Goal: Transaction & Acquisition: Purchase product/service

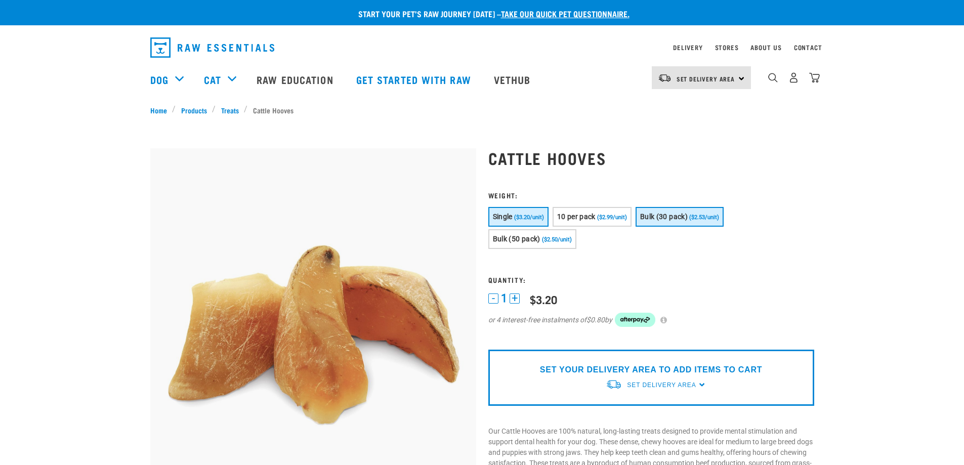
click at [649, 222] on button "Bulk (30 pack) ($2.53/unit)" at bounding box center [680, 217] width 88 height 20
click at [556, 236] on span "($2.50/unit)" at bounding box center [557, 239] width 30 height 7
click at [640, 216] on button "Bulk (30 pack) ($2.53/unit)" at bounding box center [680, 217] width 88 height 20
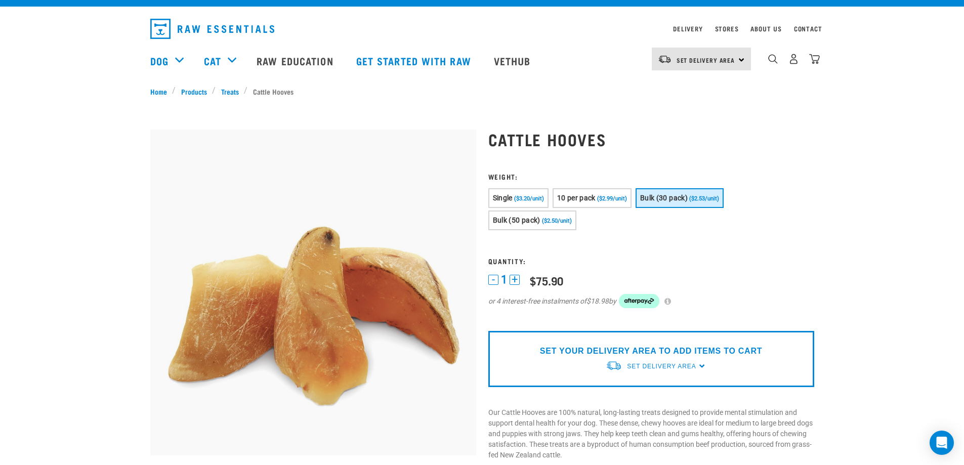
scroll to position [51, 0]
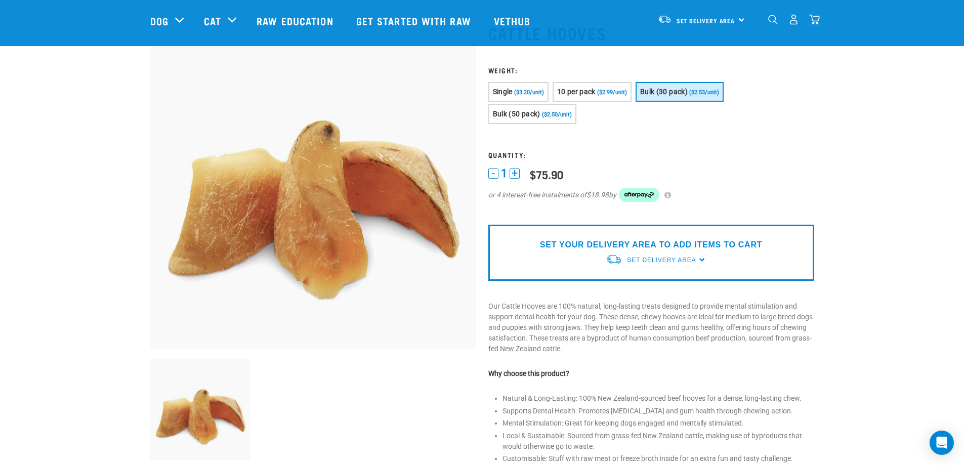
click at [676, 253] on div "Set Delivery Area" at bounding box center [661, 260] width 69 height 18
click at [650, 283] on link "[GEOGRAPHIC_DATA]" at bounding box center [656, 283] width 101 height 17
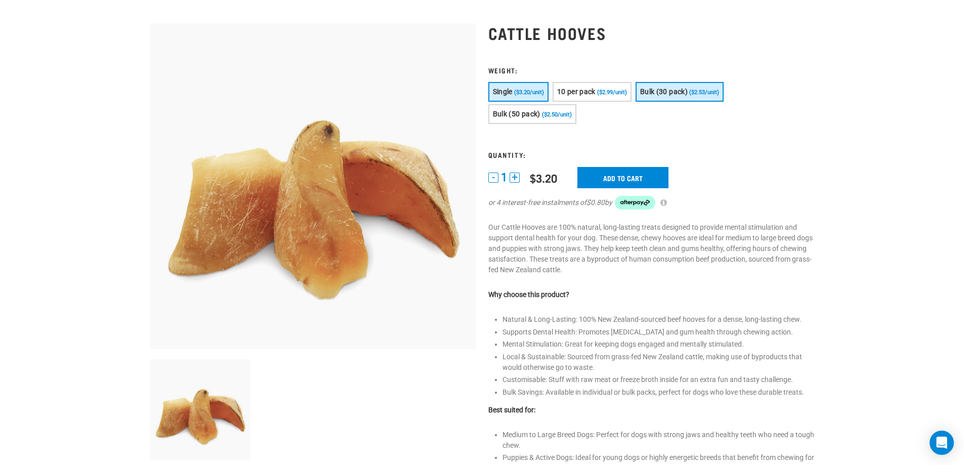
click at [673, 96] on span "Bulk (30 pack)" at bounding box center [664, 92] width 48 height 8
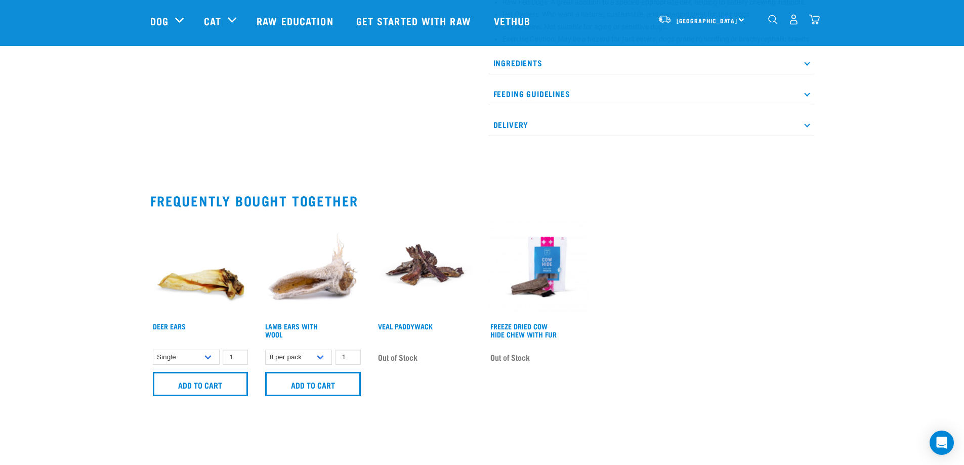
scroll to position [530, 0]
click at [210, 360] on select "Single 3 per pack 10 per pack 25 per pack" at bounding box center [186, 357] width 67 height 16
click at [153, 349] on select "Single 3 per pack 10 per pack 25 per pack" at bounding box center [186, 357] width 67 height 16
click at [196, 356] on select "Single 3 per pack 10 per pack 25 per pack" at bounding box center [186, 357] width 67 height 16
select select "443101"
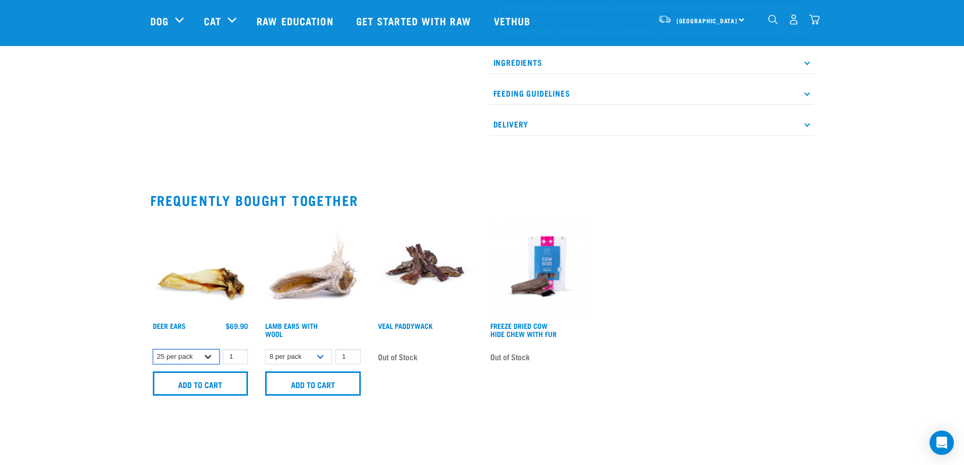
click at [153, 349] on select "Single 3 per pack 10 per pack 25 per pack" at bounding box center [186, 357] width 67 height 16
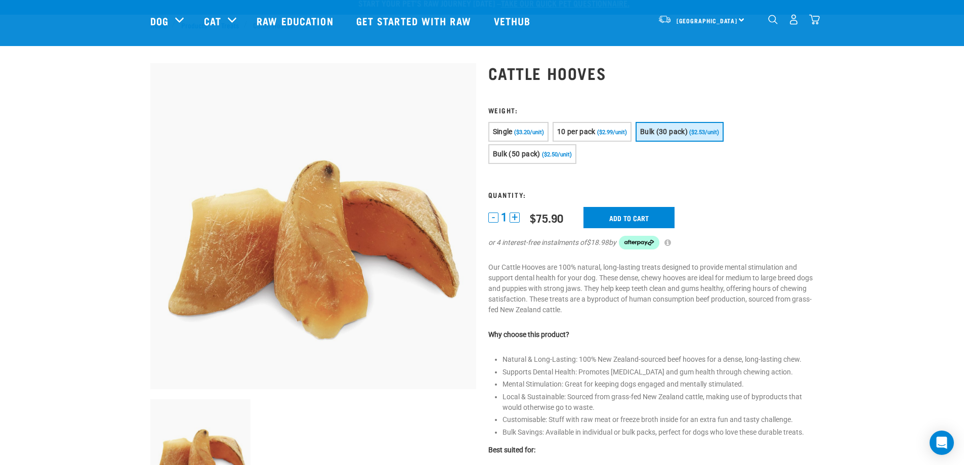
scroll to position [0, 0]
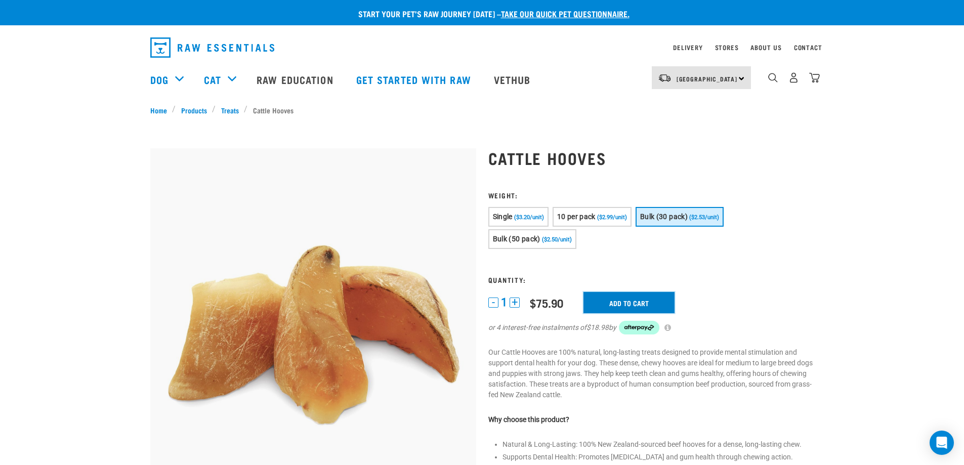
click at [600, 298] on input "Add to cart" at bounding box center [629, 302] width 91 height 21
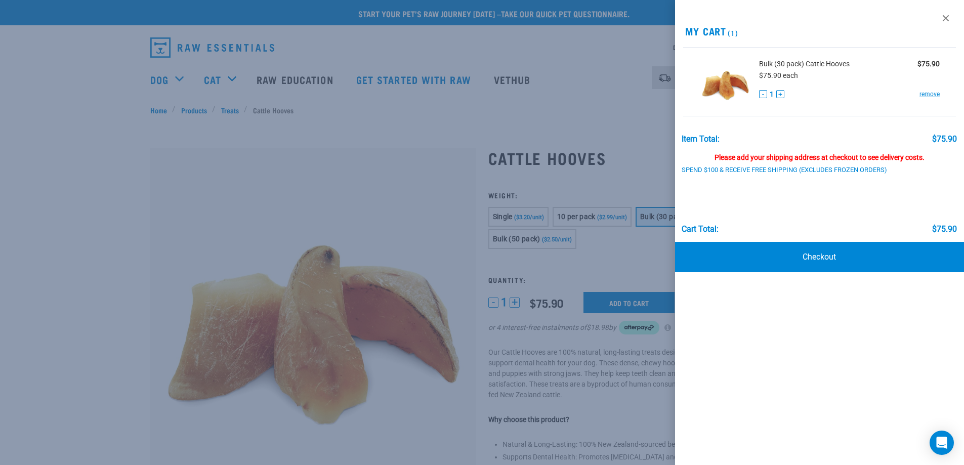
click at [807, 262] on link "Checkout" at bounding box center [820, 257] width 290 height 30
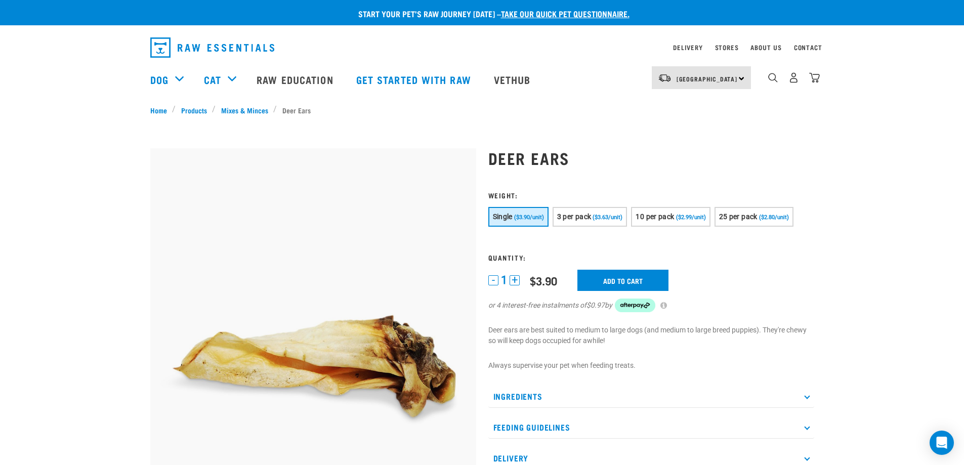
click at [541, 426] on p "Feeding Guidelines" at bounding box center [651, 427] width 326 height 23
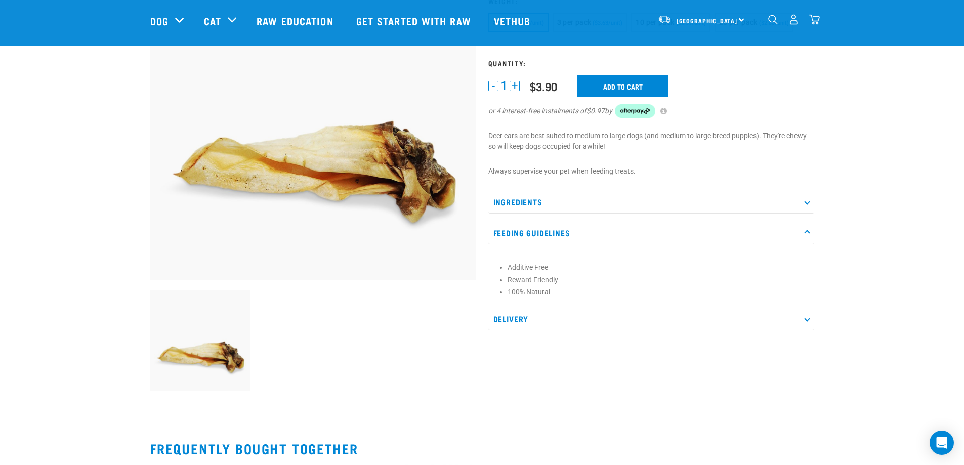
scroll to position [152, 0]
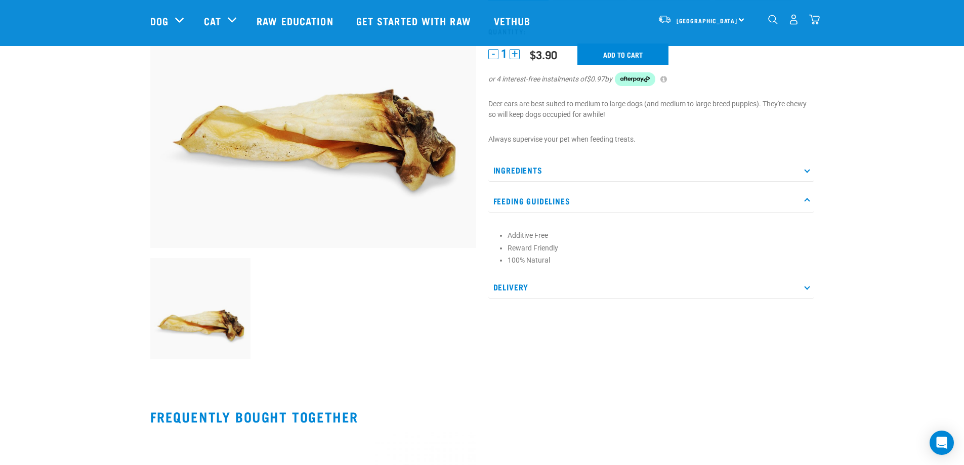
click at [545, 287] on p "Delivery" at bounding box center [651, 287] width 326 height 23
click at [569, 173] on p "Ingredients" at bounding box center [651, 170] width 326 height 23
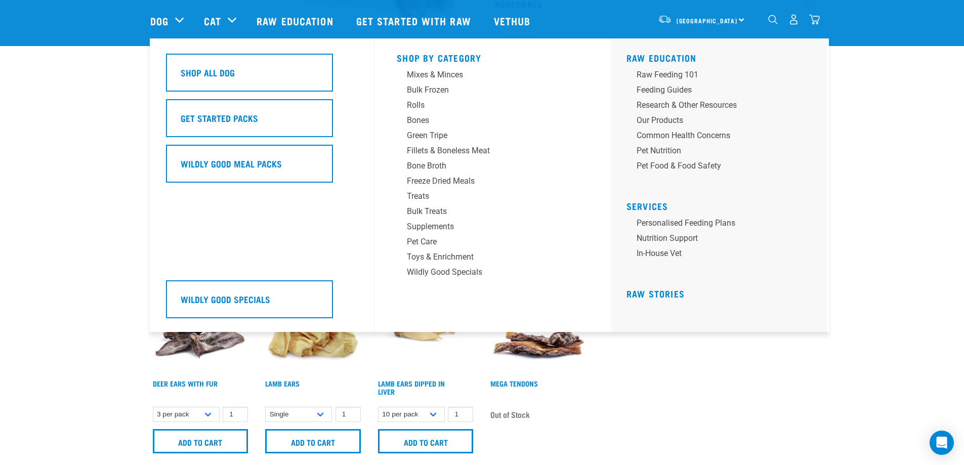
scroll to position [315, 0]
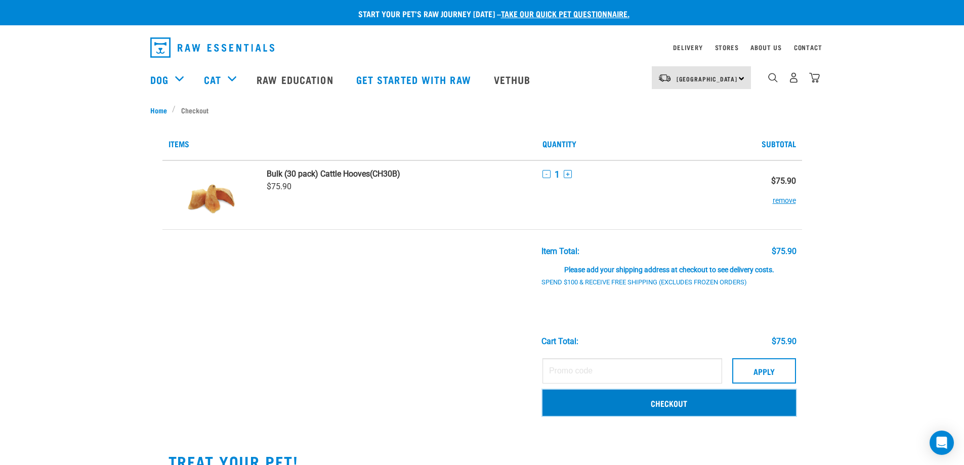
click at [623, 403] on link "Checkout" at bounding box center [670, 403] width 254 height 26
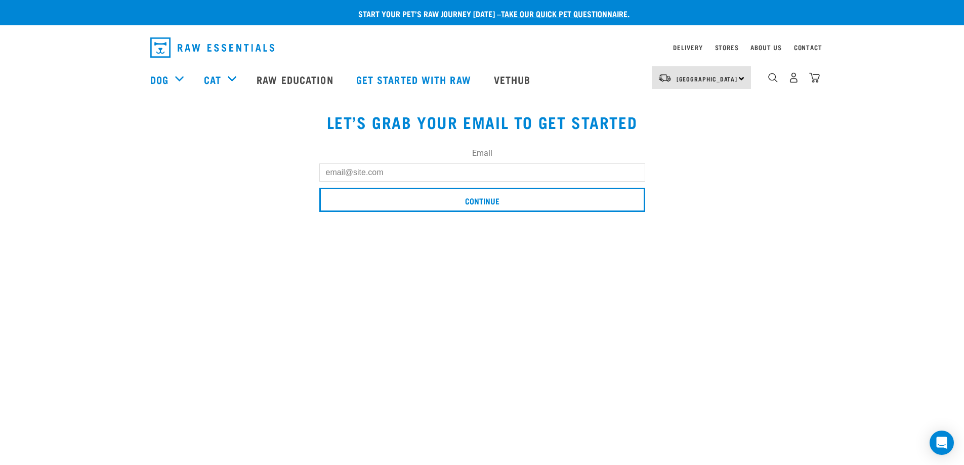
click at [484, 163] on input "Email" at bounding box center [482, 172] width 326 height 18
type input "[EMAIL_ADDRESS][DOMAIN_NAME]"
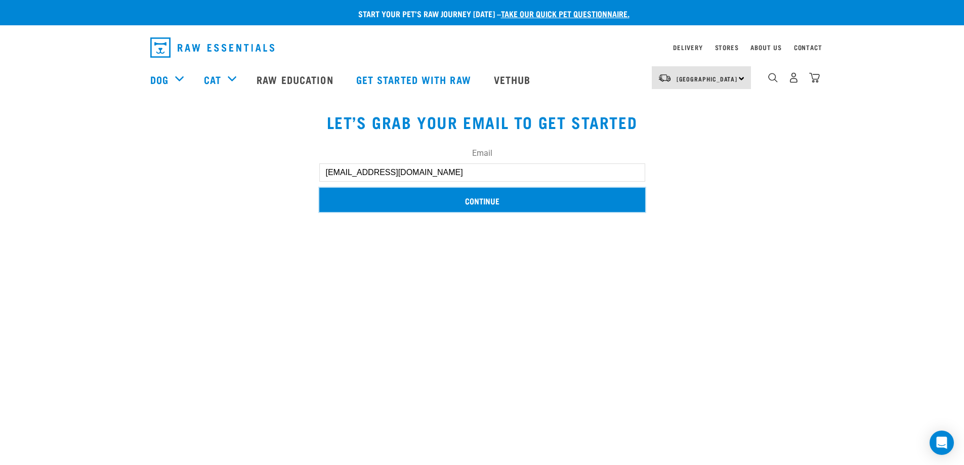
click at [445, 202] on input "Continue" at bounding box center [482, 200] width 326 height 24
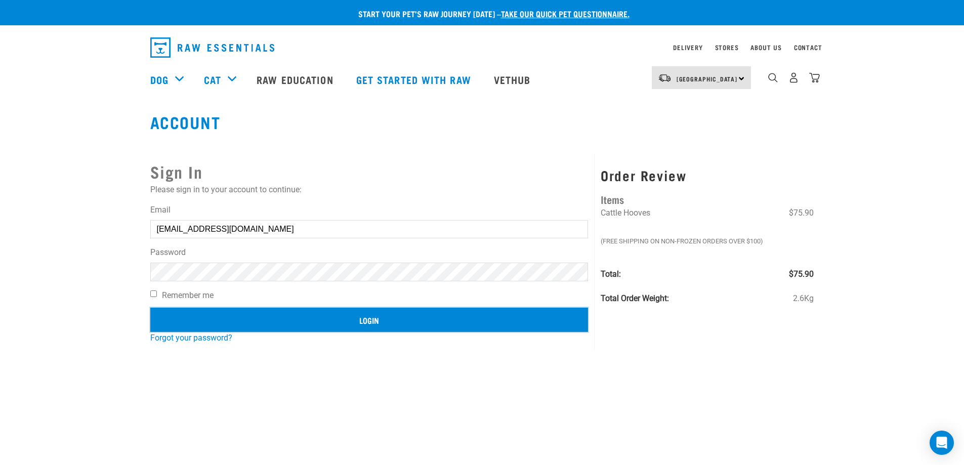
click at [207, 314] on input "Login" at bounding box center [369, 320] width 438 height 24
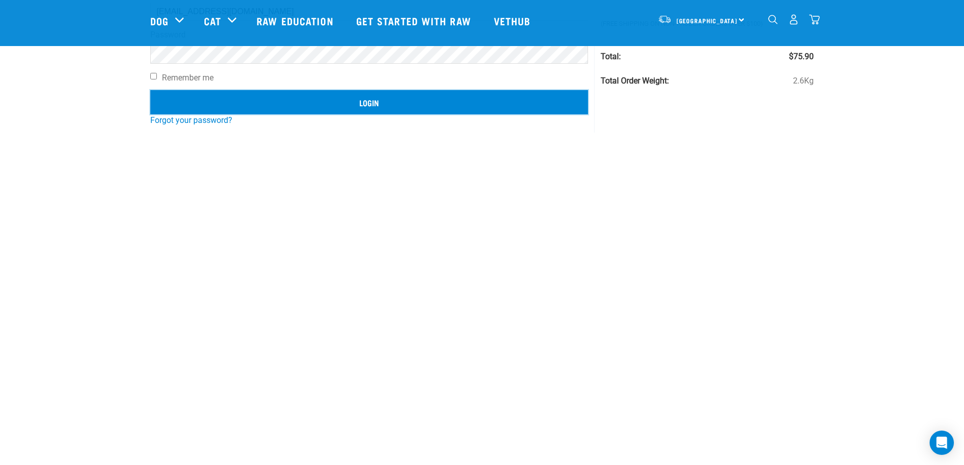
scroll to position [152, 0]
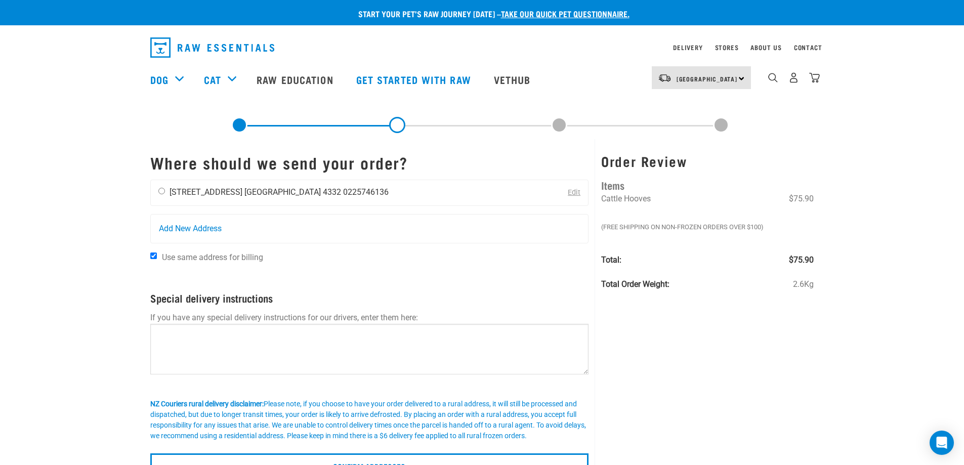
click at [224, 188] on li "3A Falstaff Street" at bounding box center [206, 192] width 73 height 10
click at [159, 189] on input "radio" at bounding box center [161, 191] width 7 height 7
radio input "true"
click at [93, 251] on div "Start your pet’s raw journey today – take our quick pet questionnaire. Delivery…" at bounding box center [482, 239] width 964 height 478
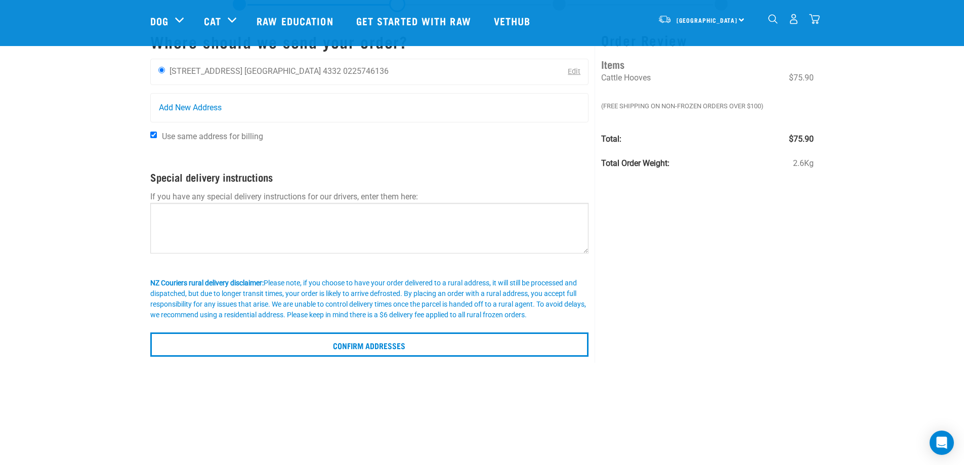
scroll to position [51, 0]
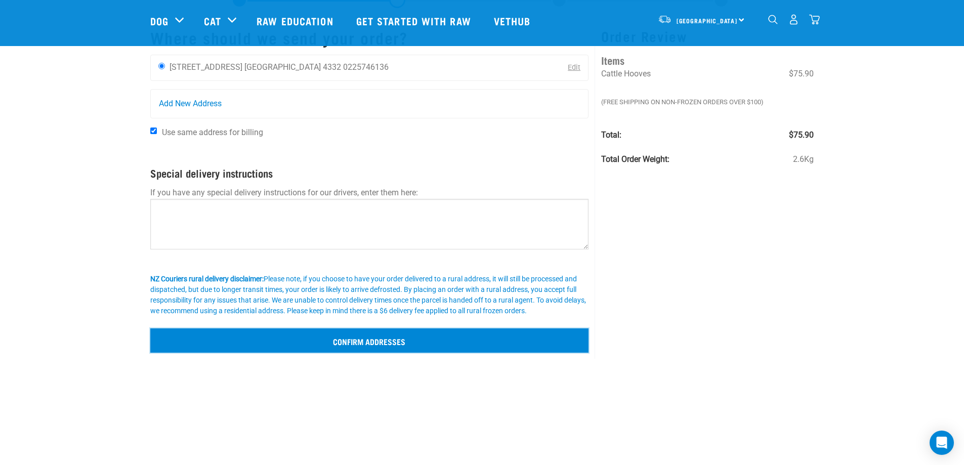
click at [261, 336] on input "Confirm addresses" at bounding box center [369, 340] width 439 height 24
click at [305, 336] on input "Confirm addresses" at bounding box center [369, 340] width 439 height 24
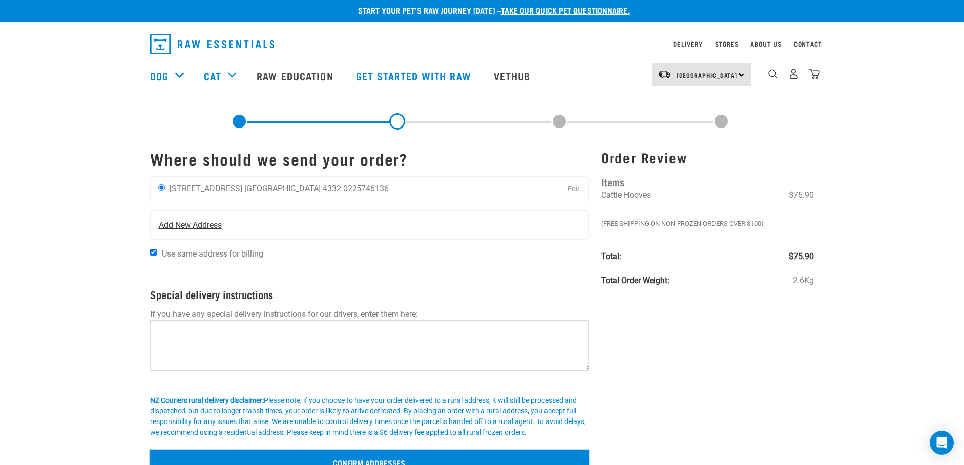
scroll to position [0, 0]
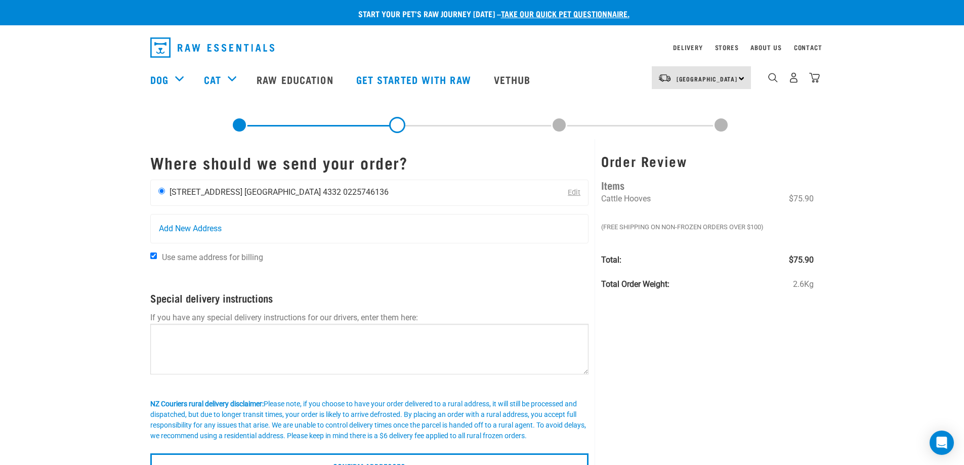
click at [233, 189] on ul "Megan McEwen-Shepherd 3A Falstaff Street Stratford 4332 0225746136" at bounding box center [279, 192] width 219 height 10
click at [274, 343] on textarea at bounding box center [369, 349] width 439 height 51
click at [106, 294] on div "Start your pet’s raw journey today – take our quick pet questionnaire. Delivery…" at bounding box center [482, 239] width 964 height 478
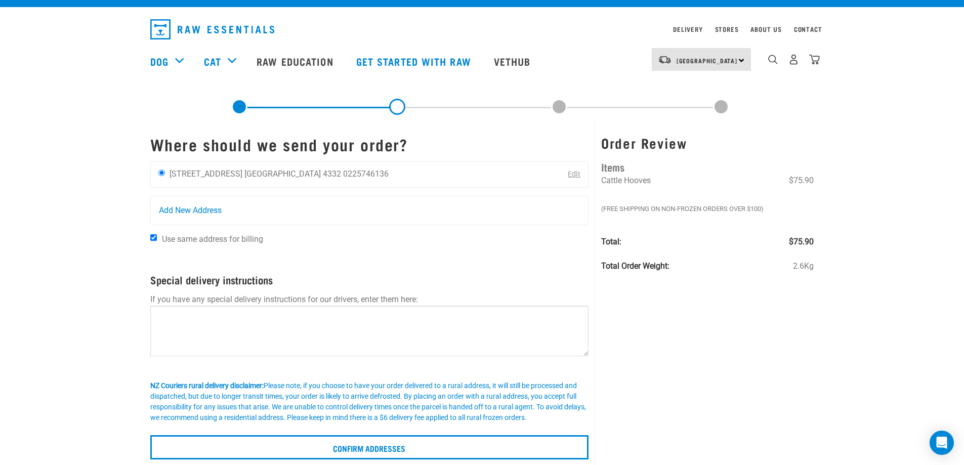
scroll to position [51, 0]
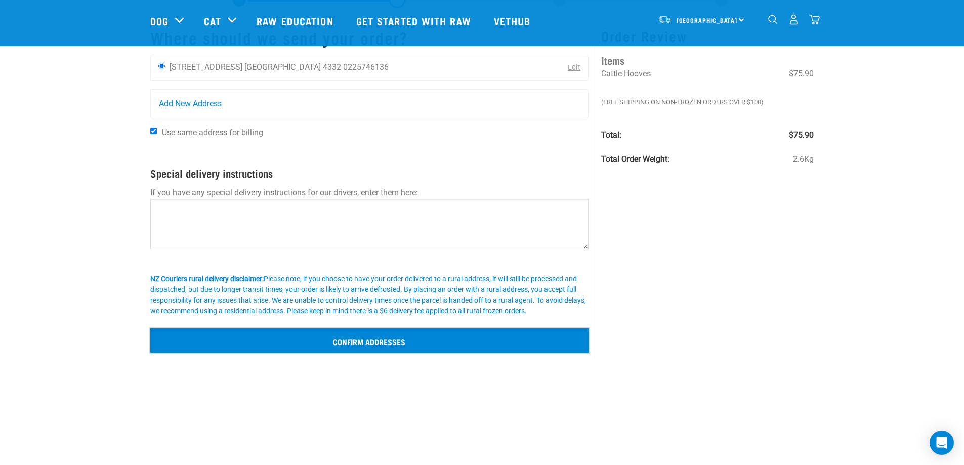
click at [339, 338] on input "Confirm addresses" at bounding box center [369, 340] width 439 height 24
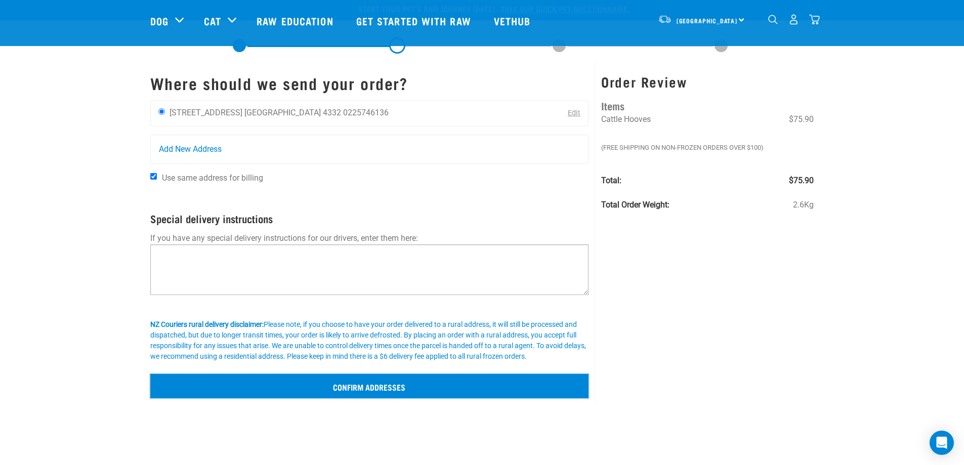
scroll to position [0, 0]
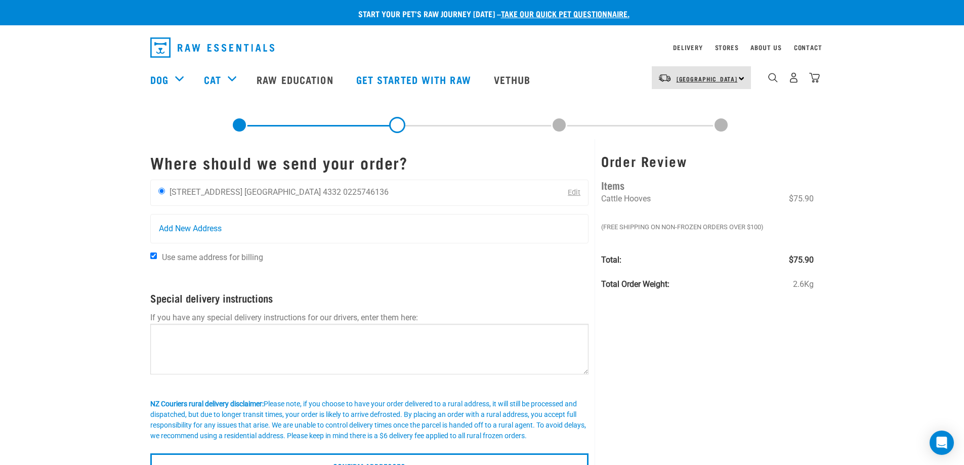
click at [714, 77] on span "[GEOGRAPHIC_DATA]" at bounding box center [707, 79] width 61 height 4
click at [690, 106] on link "[GEOGRAPHIC_DATA]" at bounding box center [700, 106] width 97 height 22
click at [568, 191] on link "Edit" at bounding box center [574, 192] width 13 height 9
click at [571, 191] on link "Edit" at bounding box center [574, 192] width 13 height 9
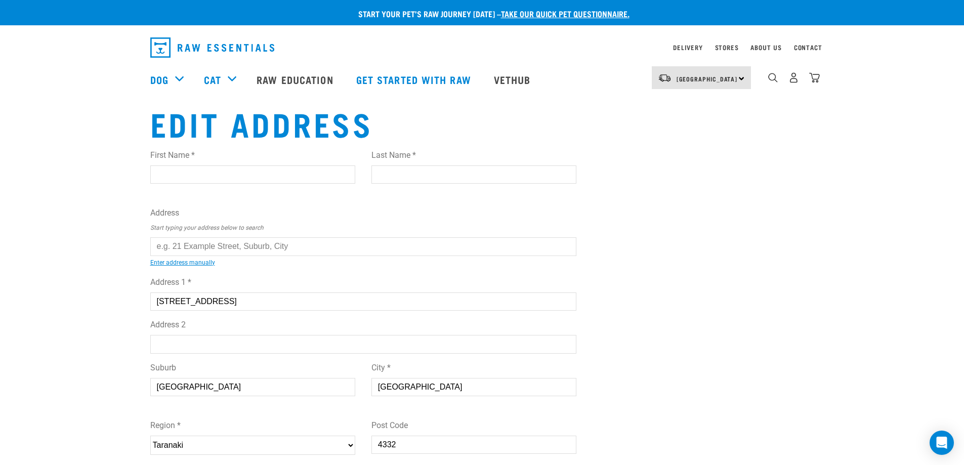
click at [186, 182] on input "First Name *" at bounding box center [252, 175] width 205 height 18
type input "Megan"
type input "McEwen-Shepherd"
click at [81, 211] on div "Start your pet’s raw journey [DATE] – take our quick pet questionnaire. Deliver…" at bounding box center [482, 326] width 964 height 653
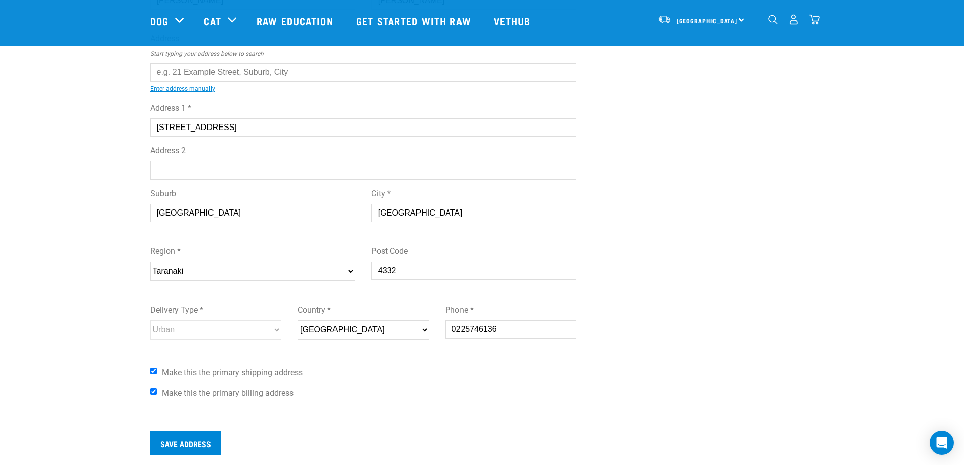
scroll to position [101, 0]
click at [138, 326] on div "Start your pet’s raw journey [DATE] – take our quick pet questionnaire. Deliver…" at bounding box center [482, 188] width 964 height 579
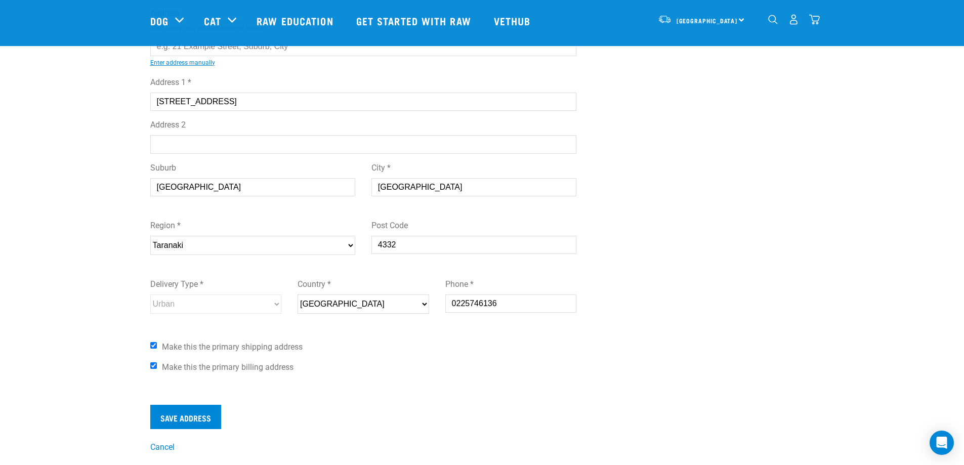
scroll to position [152, 0]
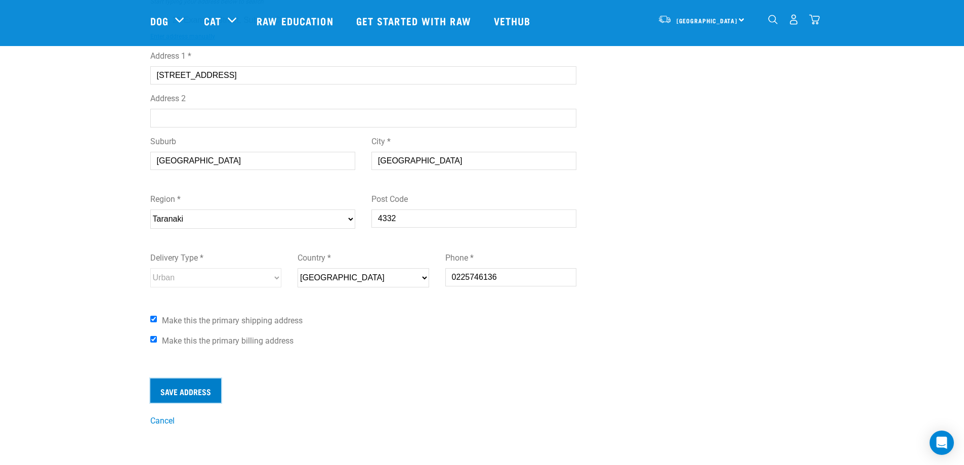
click at [182, 395] on input "Save Address" at bounding box center [185, 391] width 71 height 24
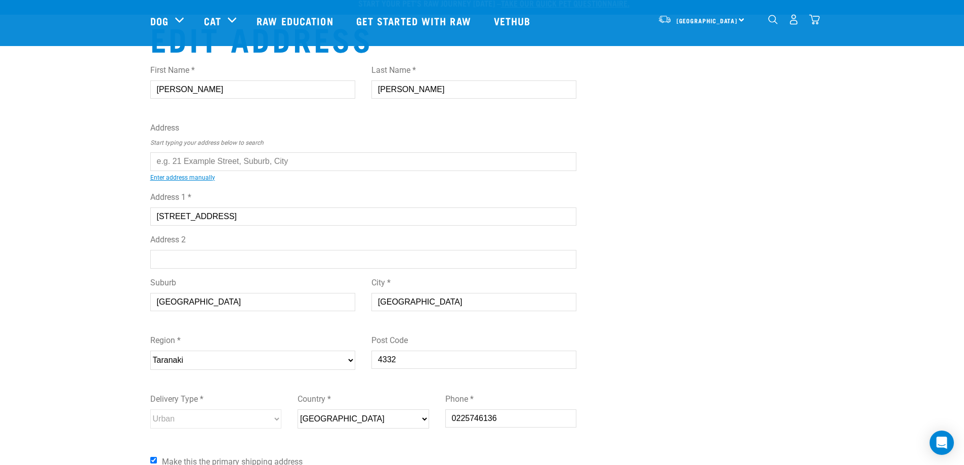
scroll to position [0, 0]
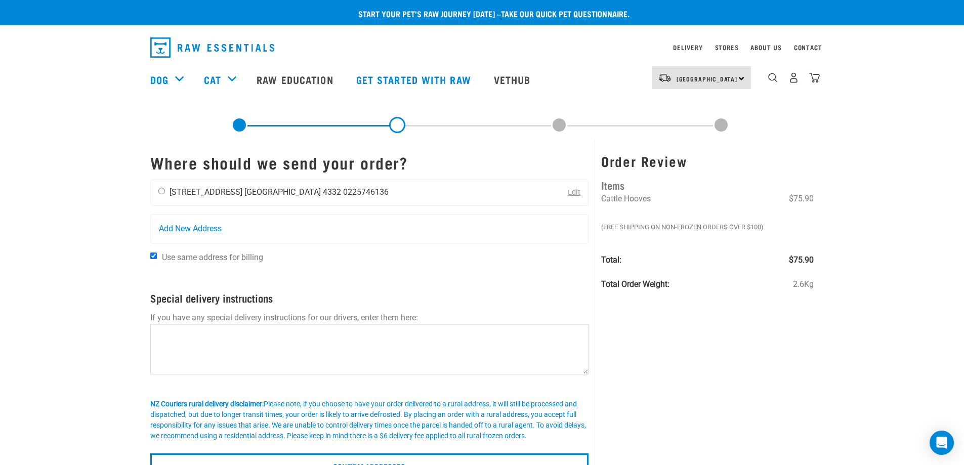
click at [227, 185] on div "[PERSON_NAME] [STREET_ADDRESS] [GEOGRAPHIC_DATA] 4332 0225746136" at bounding box center [273, 192] width 245 height 25
click at [163, 192] on input "radio" at bounding box center [161, 191] width 7 height 7
radio input "true"
click at [93, 283] on div "Start your pet’s raw journey [DATE] – take our quick pet questionnaire. Deliver…" at bounding box center [482, 239] width 964 height 478
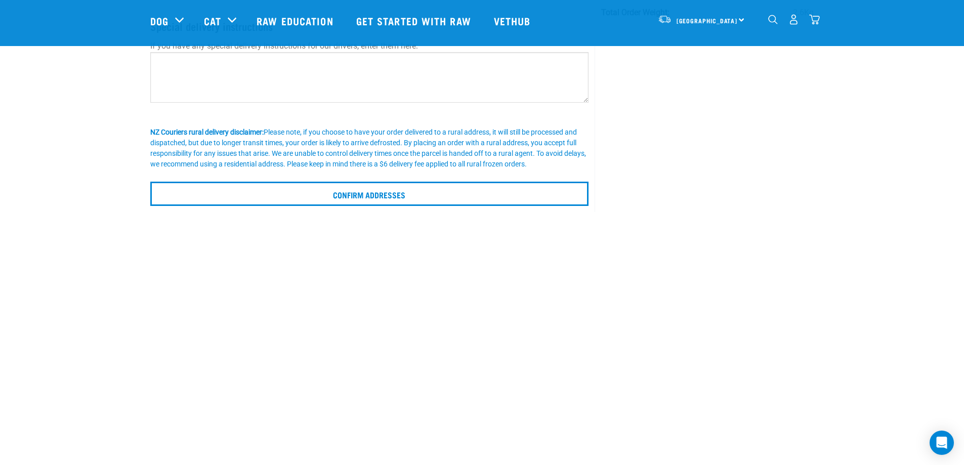
scroll to position [202, 0]
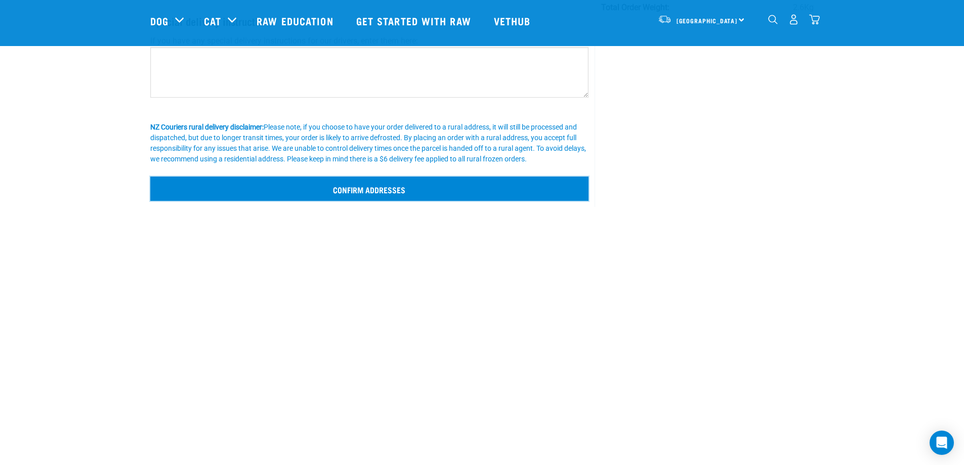
click at [415, 191] on input "Confirm addresses" at bounding box center [369, 189] width 439 height 24
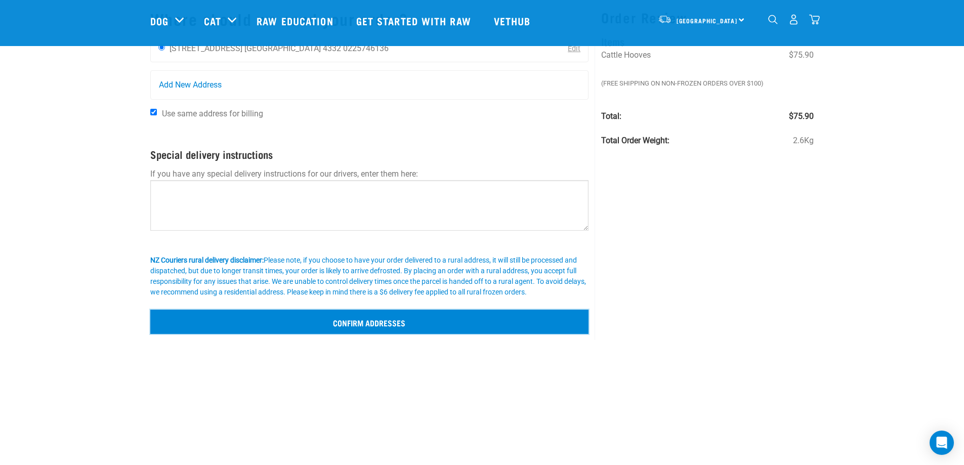
scroll to position [51, 0]
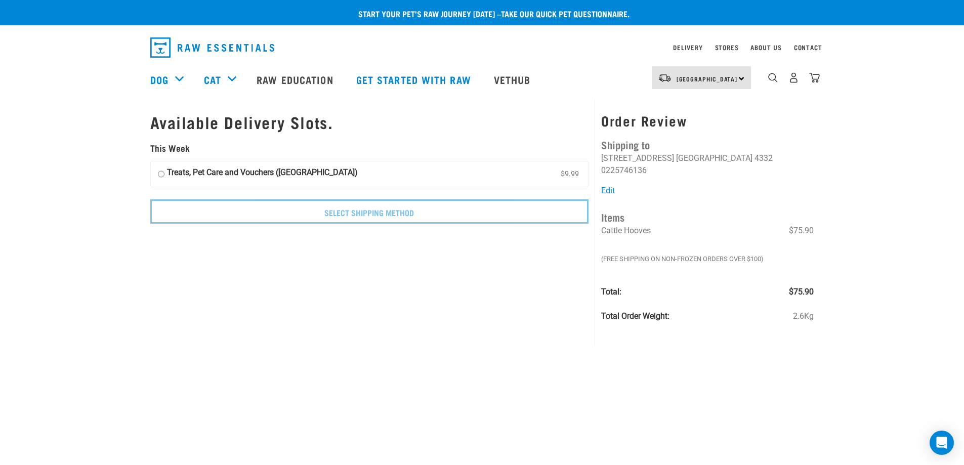
click at [162, 175] on input "Treats, Pet Care and Vouchers ([GEOGRAPHIC_DATA]) $9.99" at bounding box center [161, 174] width 7 height 15
radio input "true"
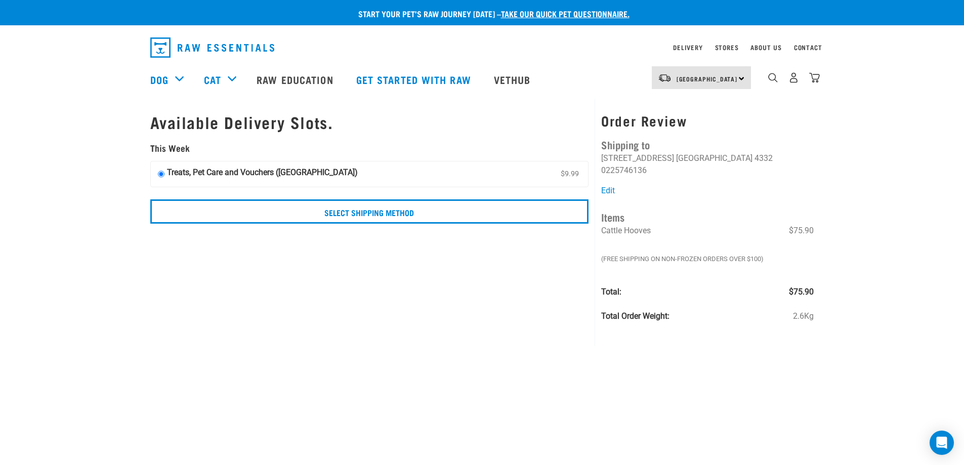
click at [101, 228] on div "Start your pet’s raw journey [DATE] – take our quick pet questionnaire. Deliver…" at bounding box center [482, 170] width 964 height 340
drag, startPoint x: 493, startPoint y: 262, endPoint x: 482, endPoint y: 262, distance: 10.6
click at [774, 81] on img "dropdown navigation" at bounding box center [773, 78] width 10 height 10
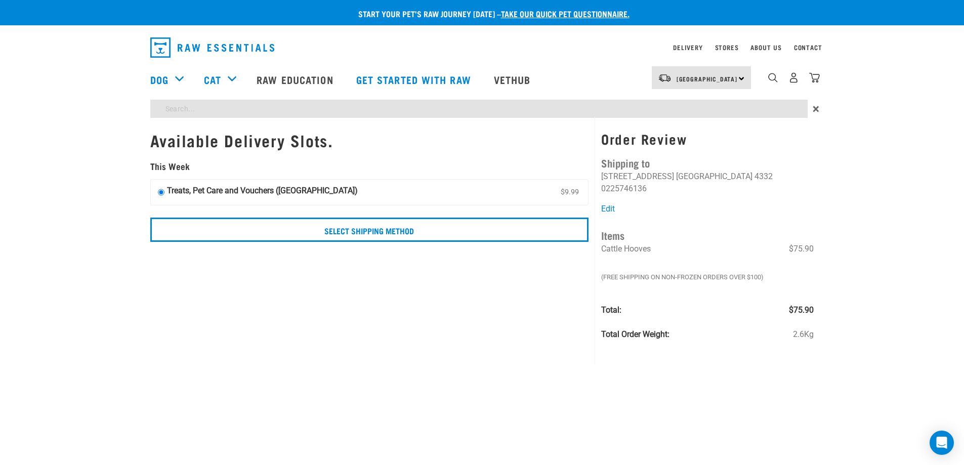
click at [431, 112] on div "Start your pet’s raw journey [DATE] – take our quick pet questionnaire. Deliver…" at bounding box center [482, 179] width 964 height 358
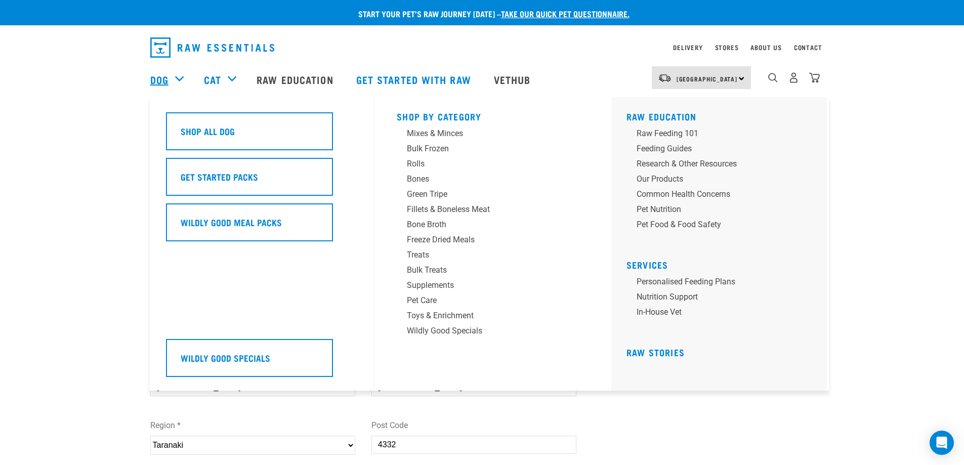
click at [168, 85] on link "Dog" at bounding box center [159, 79] width 18 height 15
click at [429, 259] on div "Treats" at bounding box center [486, 255] width 158 height 12
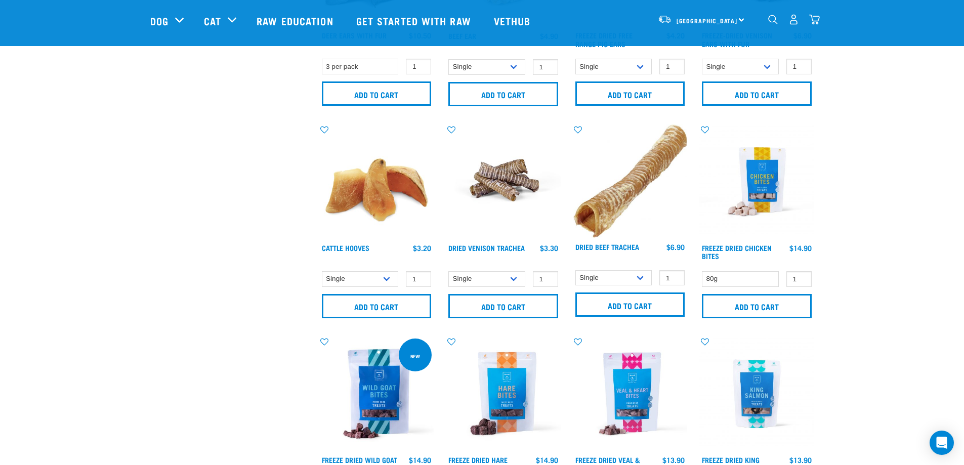
scroll to position [1012, 0]
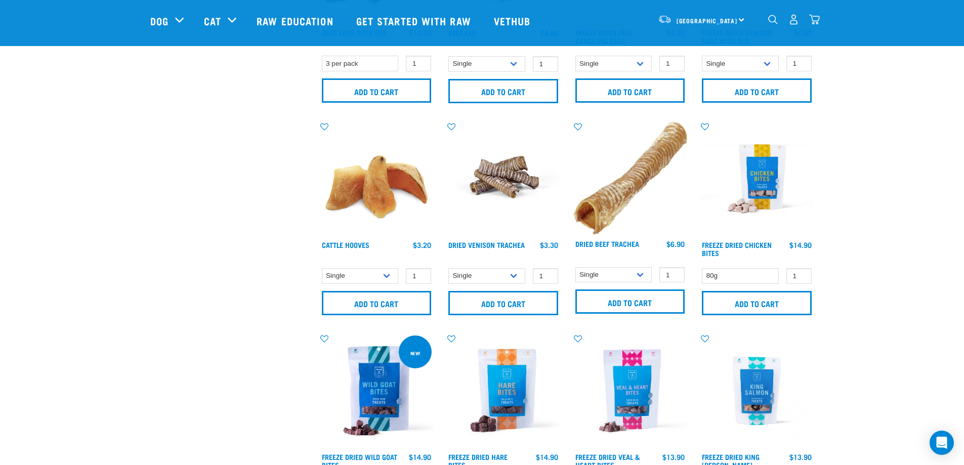
click at [379, 176] on img at bounding box center [376, 178] width 115 height 115
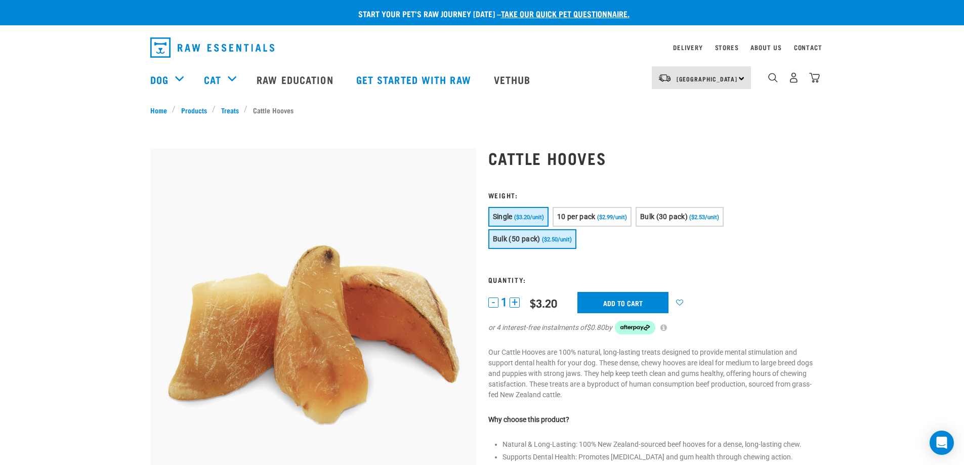
click at [558, 243] on button "Bulk (50 pack) ($2.50/unit)" at bounding box center [532, 239] width 88 height 20
click at [623, 298] on input "Add to cart" at bounding box center [635, 302] width 91 height 21
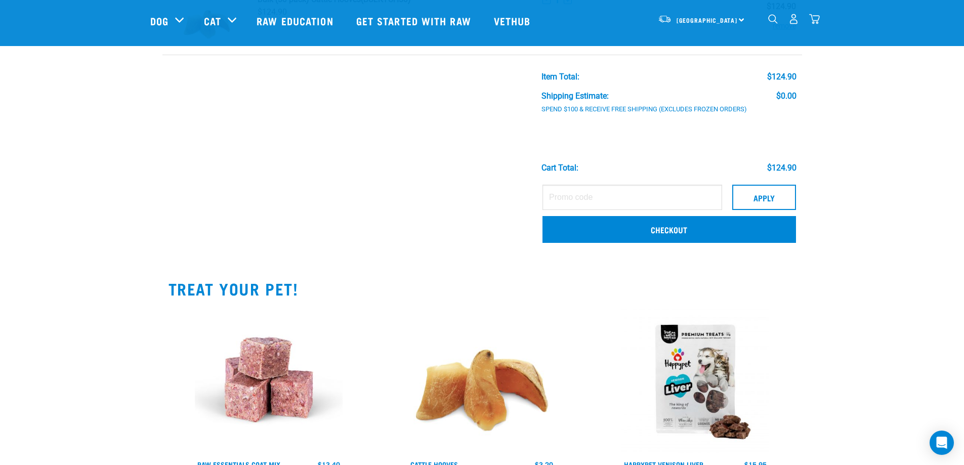
scroll to position [101, 0]
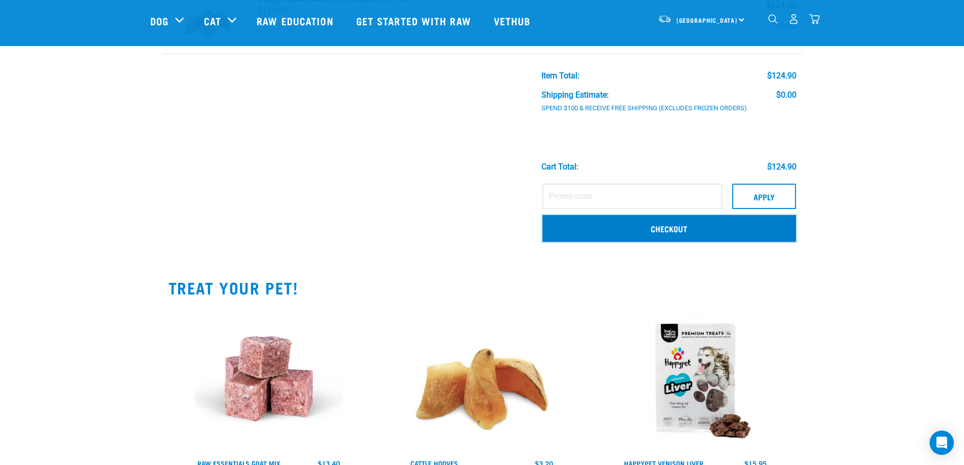
click at [673, 234] on link "Checkout" at bounding box center [669, 228] width 253 height 26
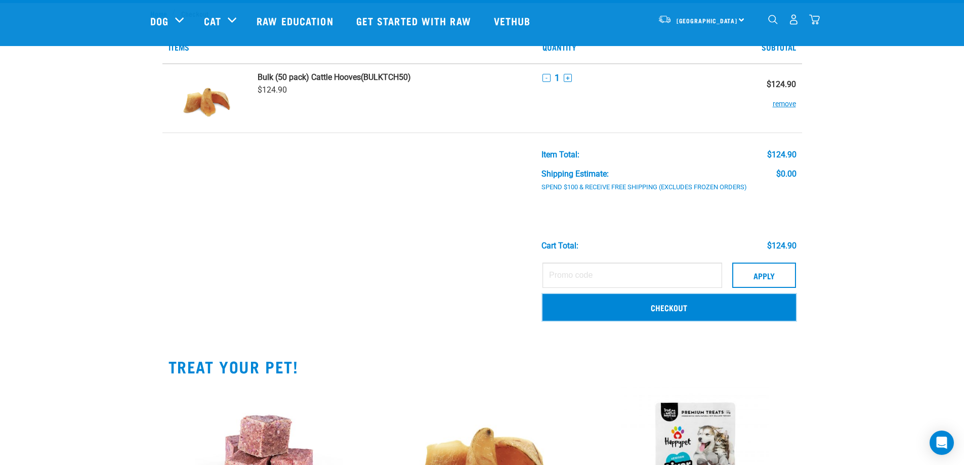
scroll to position [0, 0]
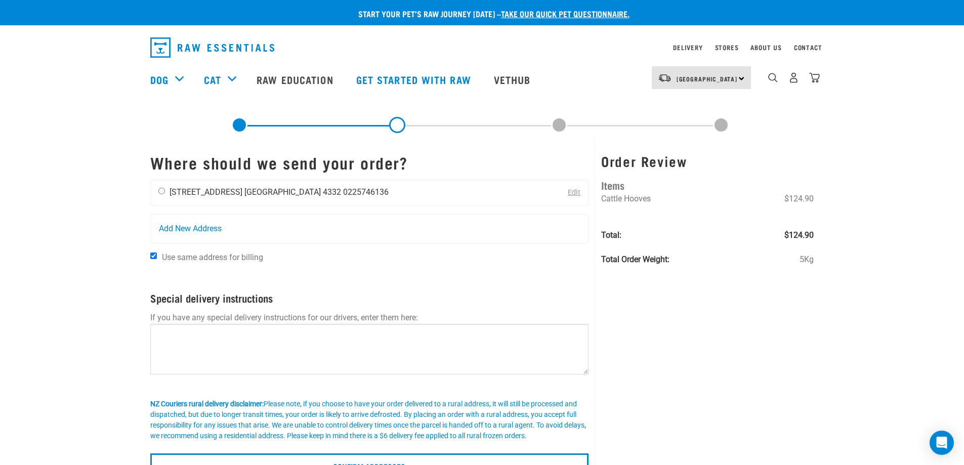
click at [169, 187] on div "[PERSON_NAME] [STREET_ADDRESS] [GEOGRAPHIC_DATA] 4332 0225746136" at bounding box center [273, 192] width 245 height 25
click at [159, 192] on input "radio" at bounding box center [161, 191] width 7 height 7
radio input "true"
click at [164, 195] on div "Megan McEwen-Shepherd 3A Falstaff Street Stratford 4332 0225746136" at bounding box center [273, 192] width 245 height 25
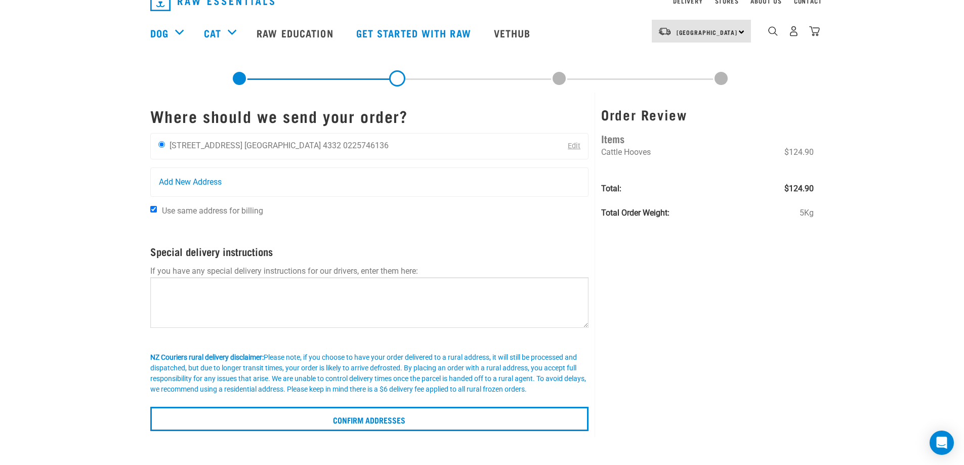
scroll to position [51, 0]
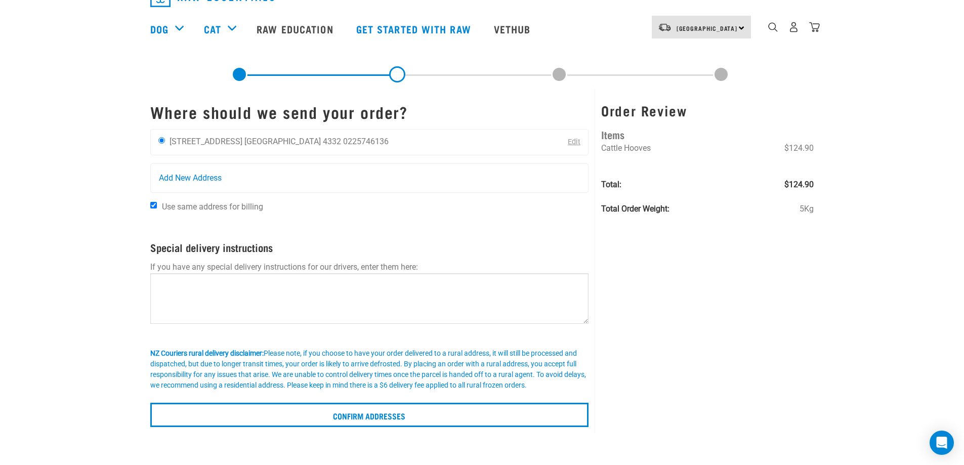
click at [52, 298] on div "Start your pet’s raw journey today – take our quick pet questionnaire. Delivery…" at bounding box center [482, 188] width 964 height 478
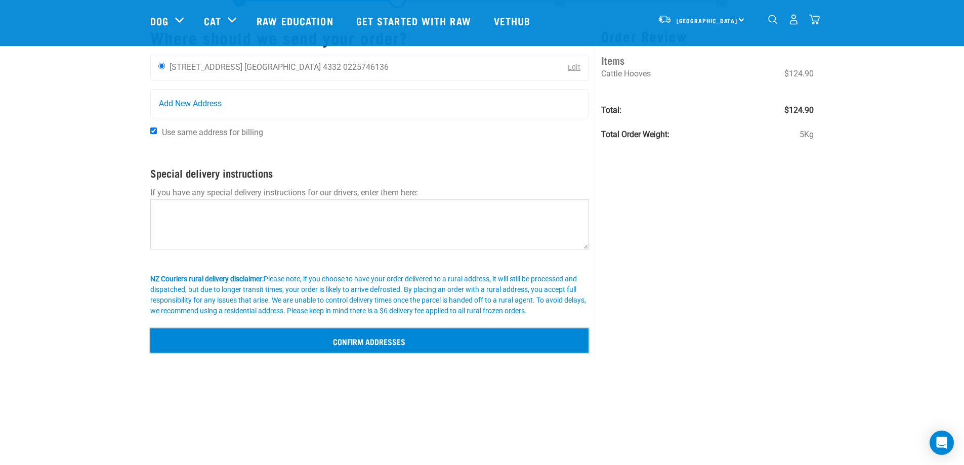
click at [358, 334] on input "Confirm addresses" at bounding box center [369, 340] width 439 height 24
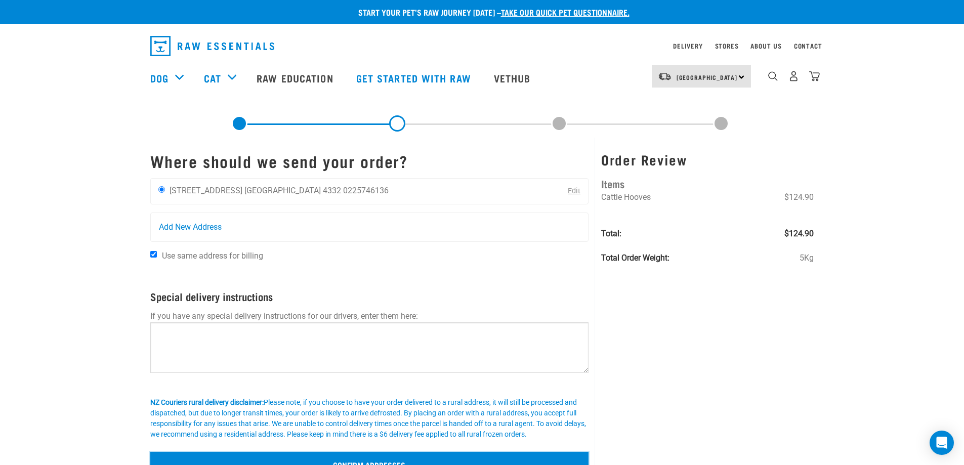
scroll to position [0, 0]
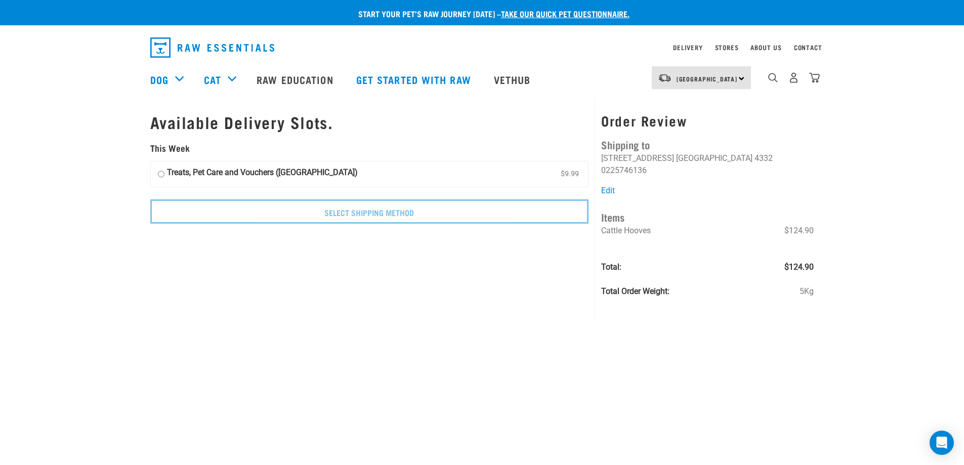
click at [160, 174] on input "Treats, Pet Care and Vouchers ([GEOGRAPHIC_DATA]) $9.99" at bounding box center [161, 174] width 7 height 15
radio input "true"
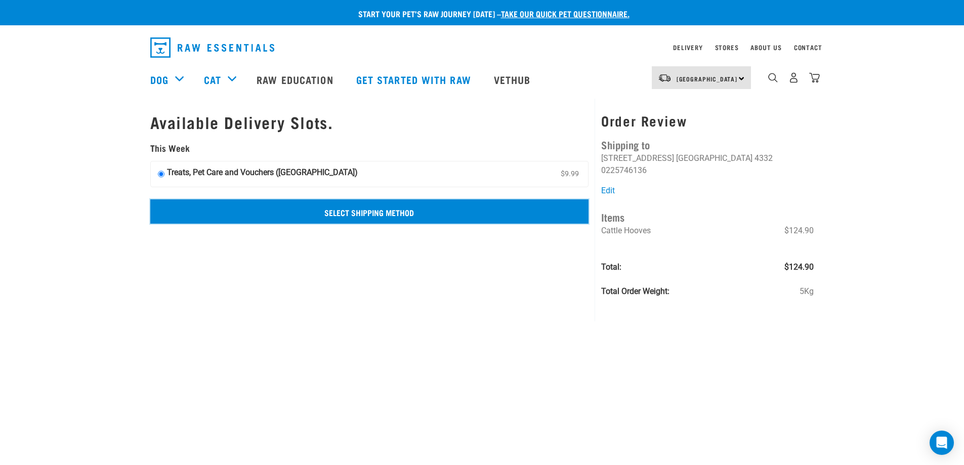
click at [478, 211] on input "Select Shipping Method" at bounding box center [369, 211] width 439 height 24
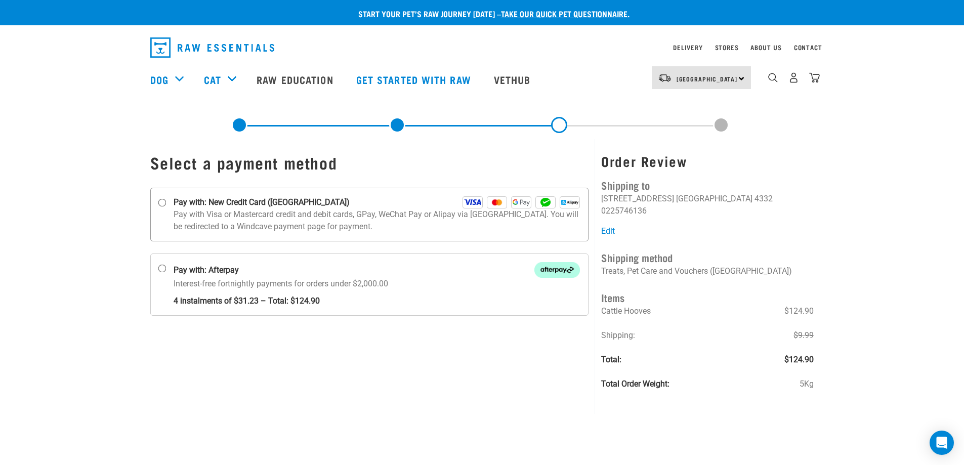
click at [223, 227] on p "Pay with Visa or Mastercard credit and debit cards, GPay, WeChat Pay or Alipay …" at bounding box center [377, 221] width 407 height 24
click at [166, 207] on input "Pay with: New Credit Card ([GEOGRAPHIC_DATA])" at bounding box center [162, 203] width 8 height 8
radio input "true"
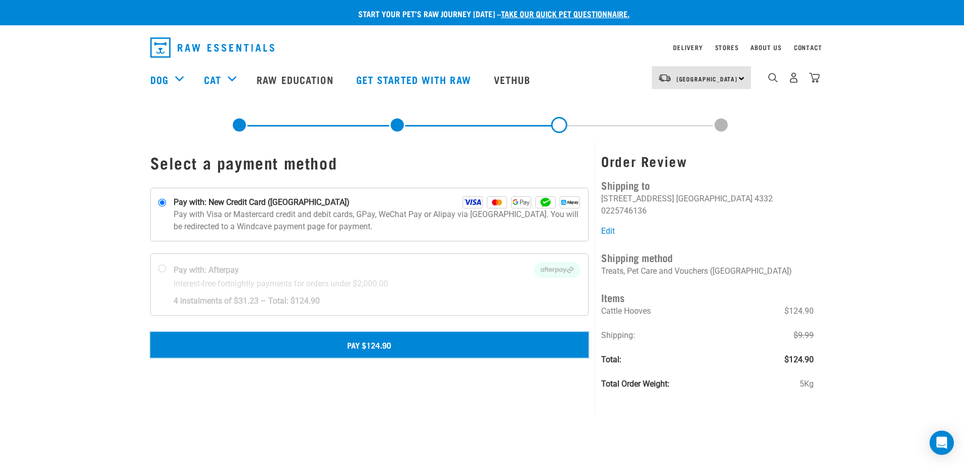
click at [287, 348] on button "Pay $124.90" at bounding box center [369, 344] width 439 height 25
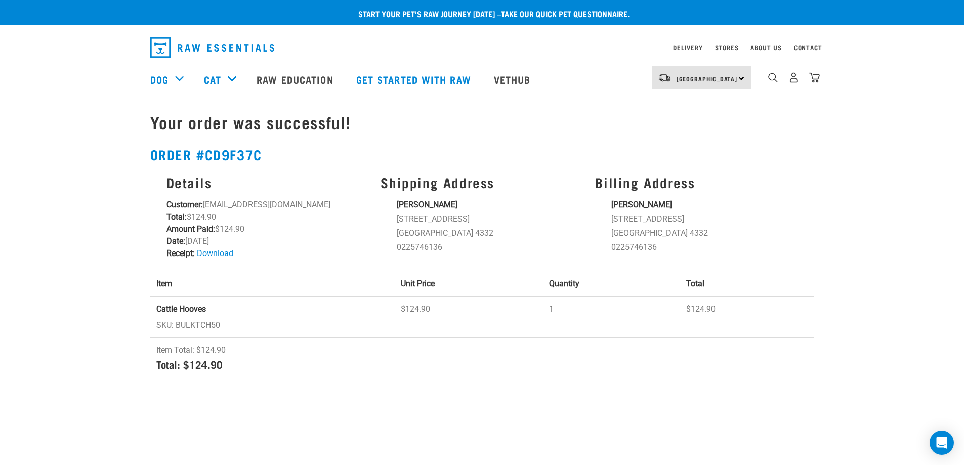
click at [184, 332] on td "Cattle Hooves SKU: BULKTCH50" at bounding box center [272, 318] width 245 height 42
